Goal: Information Seeking & Learning: Learn about a topic

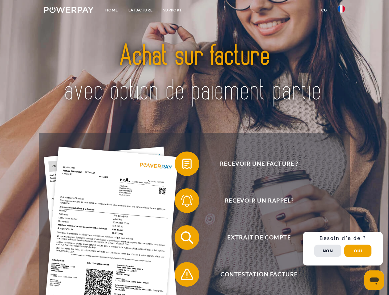
click at [69, 11] on img at bounding box center [69, 10] width 50 height 6
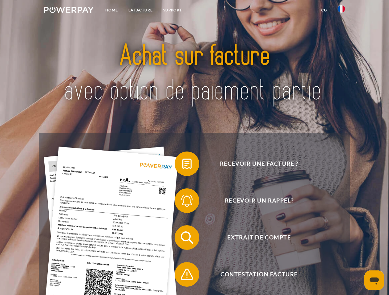
click at [341, 11] on img at bounding box center [340, 8] width 7 height 7
click at [324, 10] on link "CG" at bounding box center [324, 10] width 16 height 11
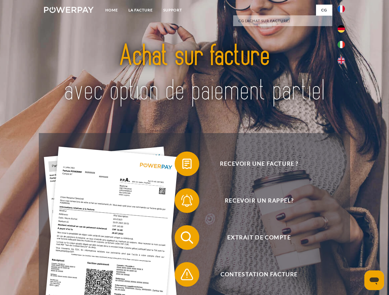
click at [182, 165] on span at bounding box center [177, 164] width 31 height 31
click at [182, 202] on span at bounding box center [177, 201] width 31 height 31
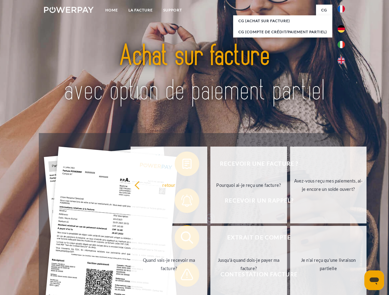
click at [210, 239] on link "Jusqu'à quand dois-je payer ma facture?" at bounding box center [248, 264] width 77 height 77
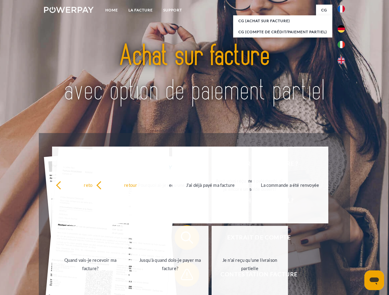
click at [211, 276] on link "Je n'ai reçu qu'une livraison partielle" at bounding box center [249, 264] width 77 height 77
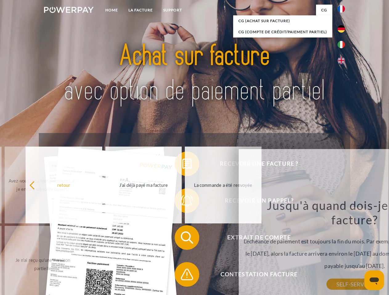
click at [343, 249] on div "Recevoir une facture ? Recevoir un rappel? Extrait de compte retour" at bounding box center [194, 256] width 311 height 246
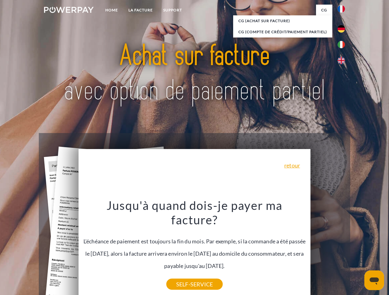
click at [327, 250] on span "Extrait de compte" at bounding box center [258, 238] width 151 height 25
click at [358, 251] on header "Home LA FACTURE Support" at bounding box center [194, 212] width 389 height 425
